Goal: Transaction & Acquisition: Purchase product/service

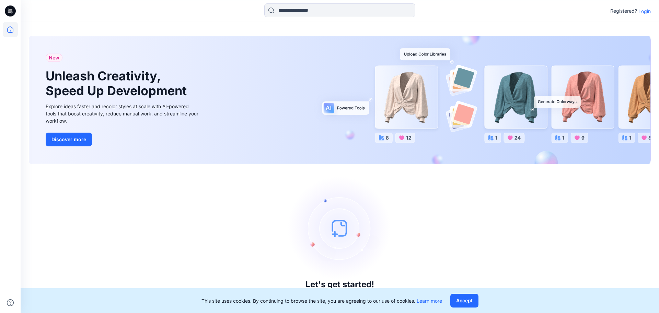
click at [647, 9] on p "Login" at bounding box center [644, 11] width 12 height 7
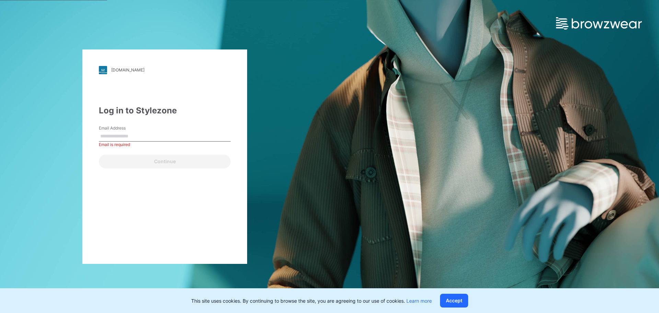
click at [132, 142] on div "Email Address Email is required" at bounding box center [165, 135] width 132 height 21
click at [133, 135] on input "Email Address" at bounding box center [165, 136] width 132 height 10
type input "**********"
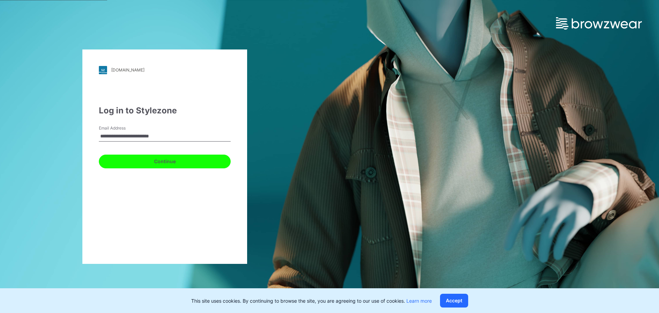
click at [149, 159] on button "Continue" at bounding box center [165, 161] width 132 height 14
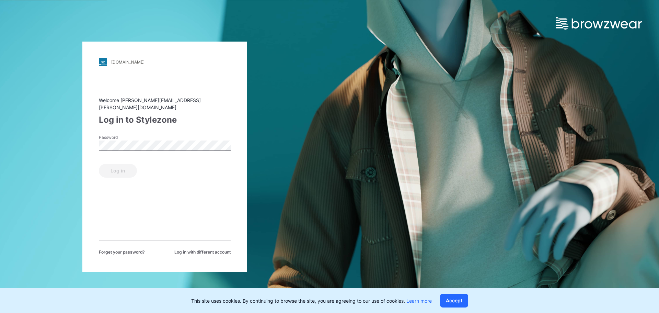
click at [150, 148] on div "Password" at bounding box center [165, 144] width 132 height 21
click at [127, 165] on button "Log in" at bounding box center [118, 171] width 38 height 14
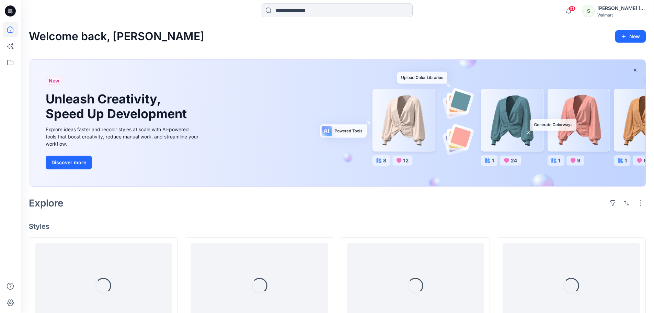
click at [325, 12] on input at bounding box center [337, 10] width 151 height 14
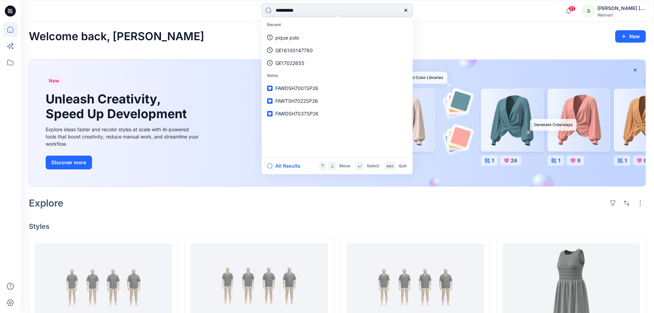
type input "**********"
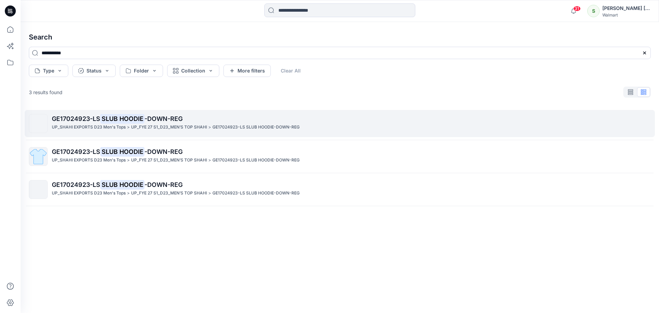
click at [157, 119] on span "-DOWN-REG" at bounding box center [164, 118] width 38 height 7
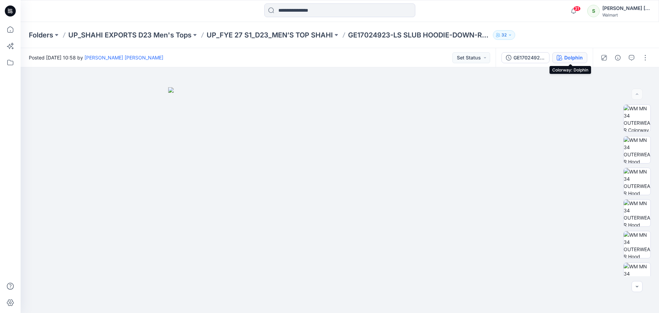
click at [576, 61] on button "Dolphin" at bounding box center [569, 57] width 35 height 11
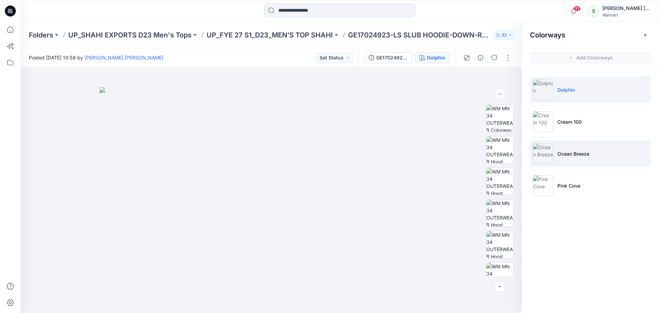
click at [576, 163] on li "Ocean Breeze" at bounding box center [590, 153] width 121 height 26
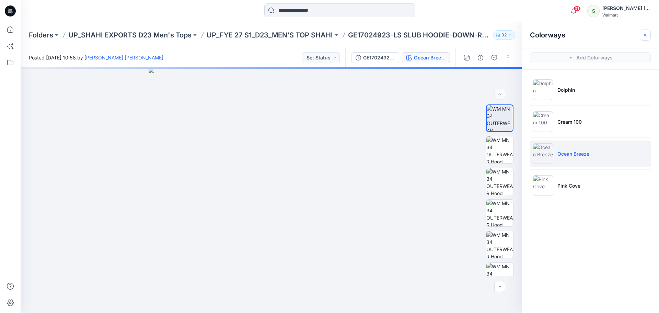
click at [647, 34] on icon "button" at bounding box center [645, 34] width 5 height 5
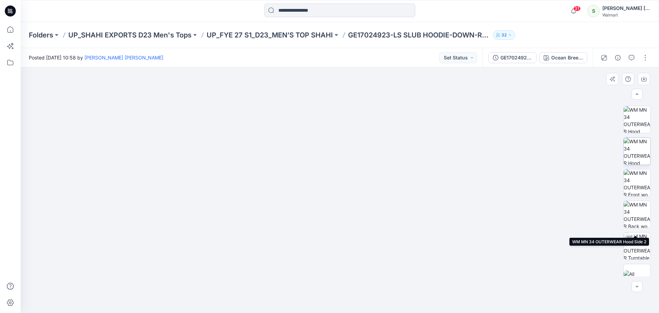
scroll to position [108, 0]
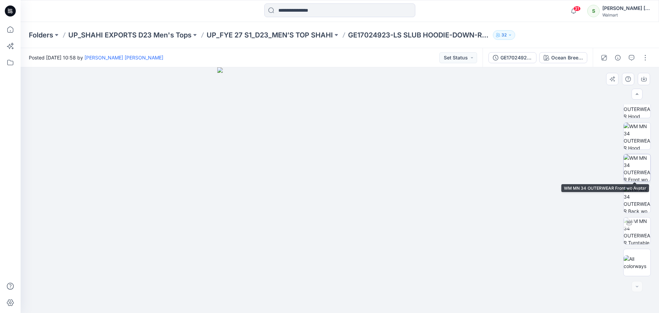
click at [642, 161] on img at bounding box center [637, 167] width 27 height 27
drag, startPoint x: 365, startPoint y: 79, endPoint x: 365, endPoint y: 163, distance: 83.4
click at [365, 43] on img at bounding box center [339, 43] width 309 height 0
drag, startPoint x: 362, startPoint y: 161, endPoint x: 362, endPoint y: 149, distance: 11.3
click at [362, 56] on img at bounding box center [339, 56] width 343 height 0
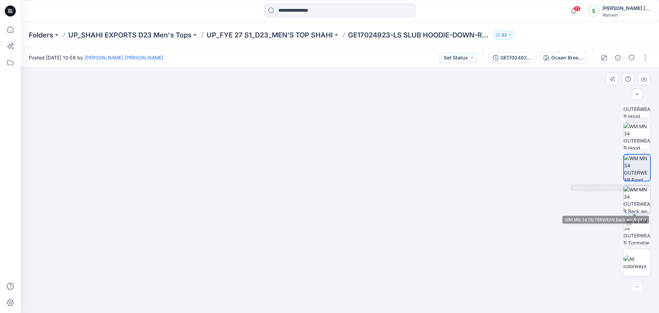
click at [646, 193] on img at bounding box center [637, 199] width 27 height 27
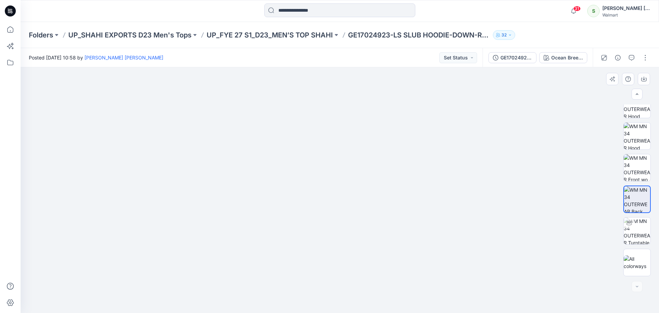
drag, startPoint x: 356, startPoint y: 103, endPoint x: 358, endPoint y: 201, distance: 98.2
click at [359, 67] on img at bounding box center [339, 67] width 343 height 0
